Goal: Information Seeking & Learning: Learn about a topic

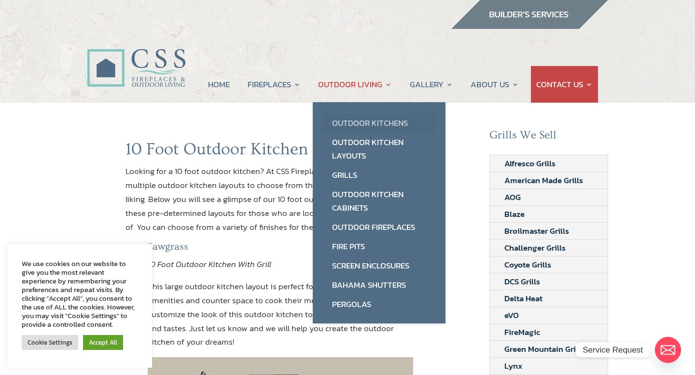
click at [373, 126] on link "Outdoor Kitchens" at bounding box center [378, 122] width 113 height 19
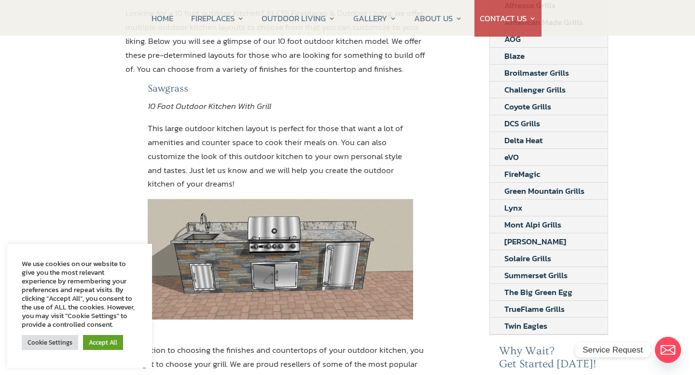
scroll to position [158, 0]
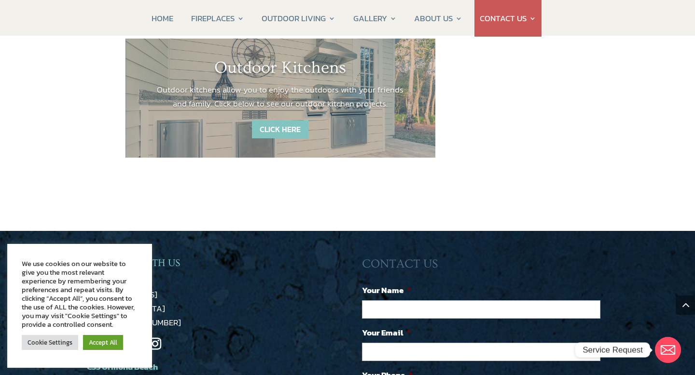
scroll to position [1399, 0]
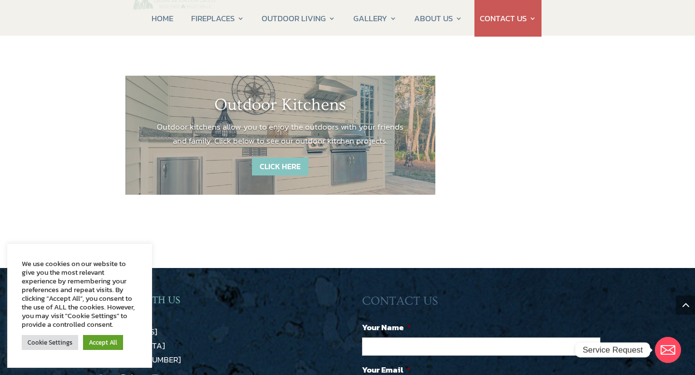
click at [289, 158] on link "CLICK HERE" at bounding box center [280, 167] width 56 height 18
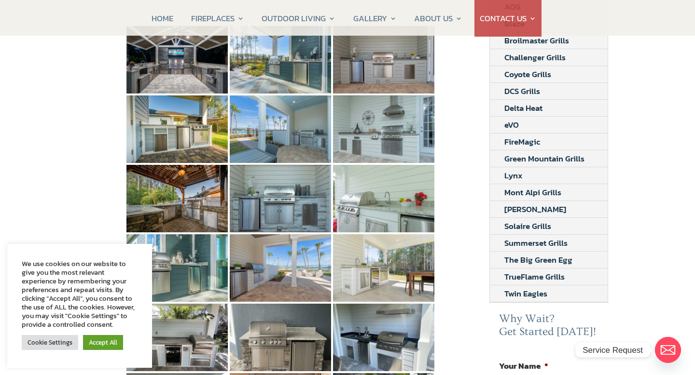
scroll to position [259, 0]
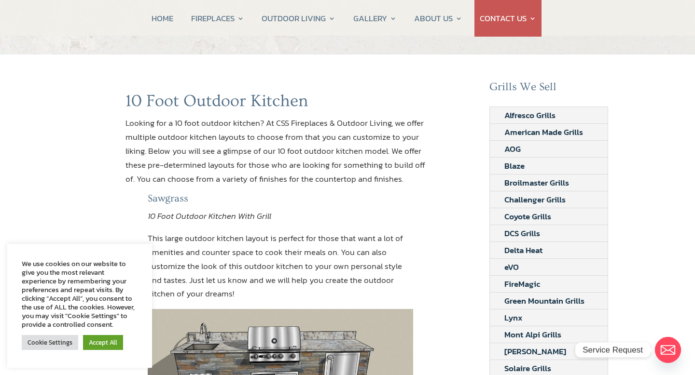
scroll to position [54, 0]
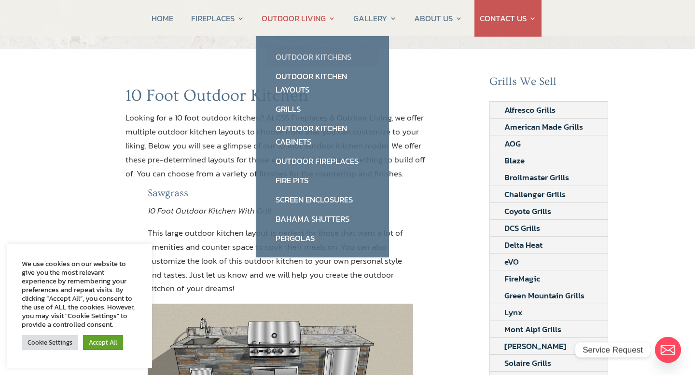
click at [306, 55] on link "Outdoor Kitchens" at bounding box center [322, 56] width 113 height 19
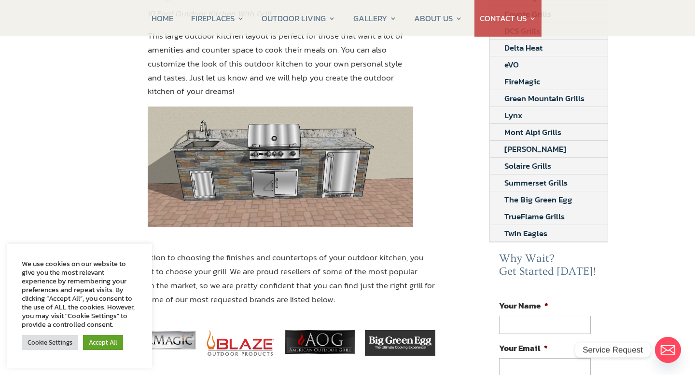
scroll to position [276, 0]
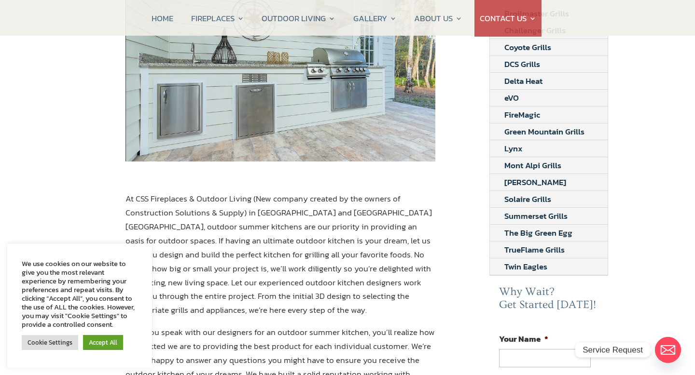
scroll to position [211, 0]
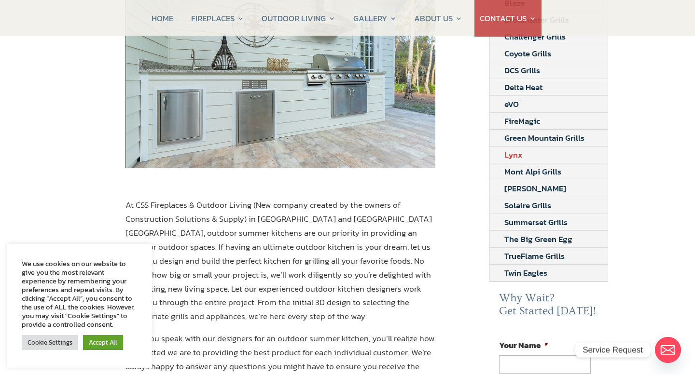
click at [515, 153] on link "Lynx" at bounding box center [513, 155] width 47 height 16
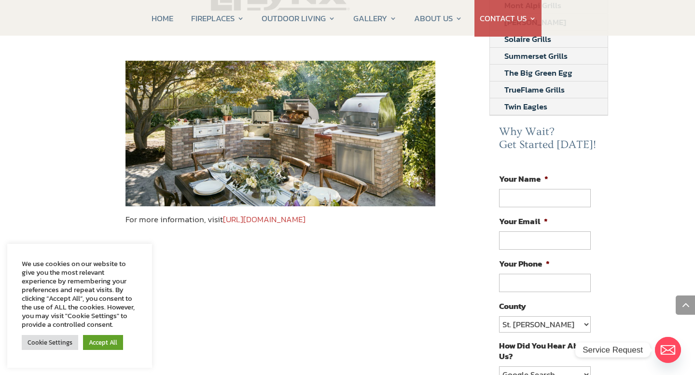
scroll to position [364, 0]
